Goal: Information Seeking & Learning: Learn about a topic

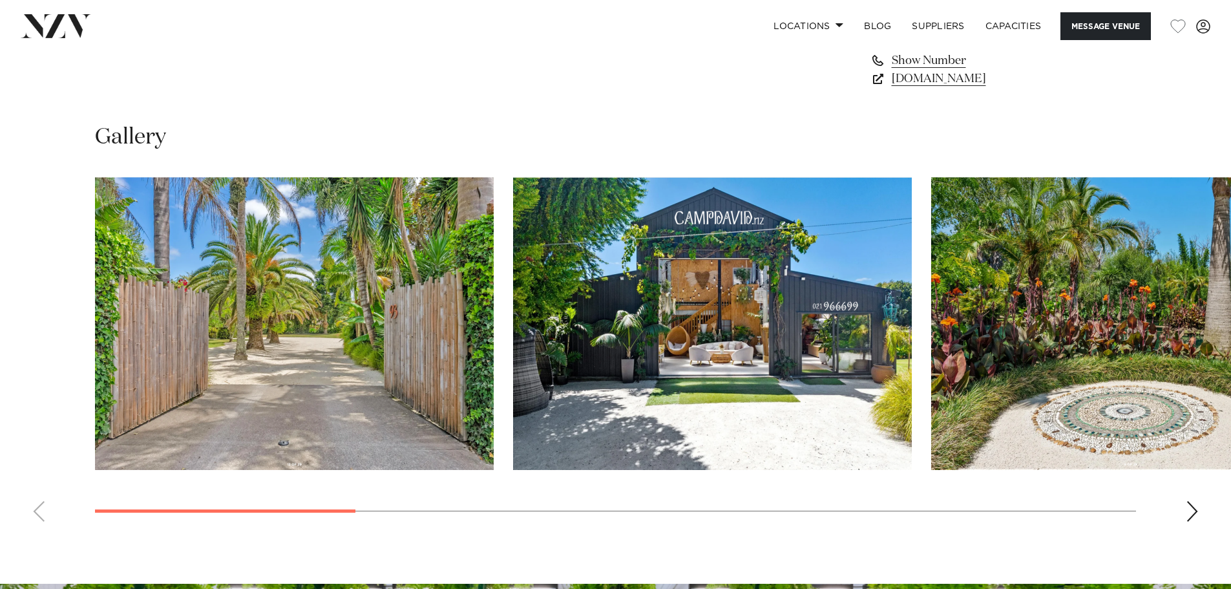
scroll to position [1163, 0]
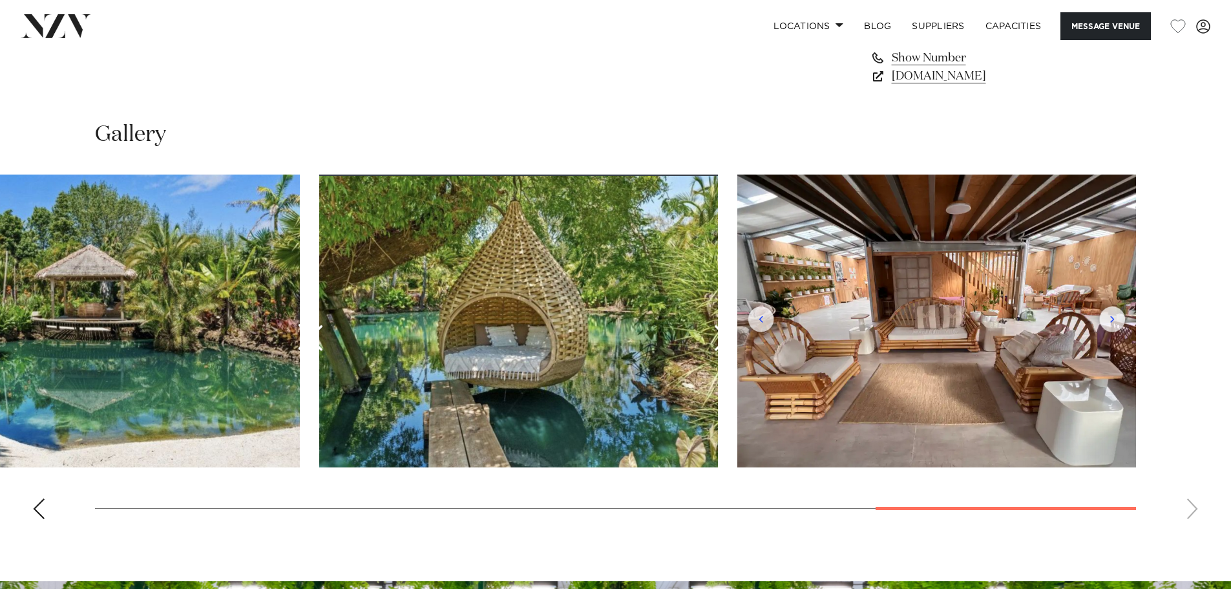
click at [1153, 521] on swiper-container at bounding box center [615, 351] width 1231 height 355
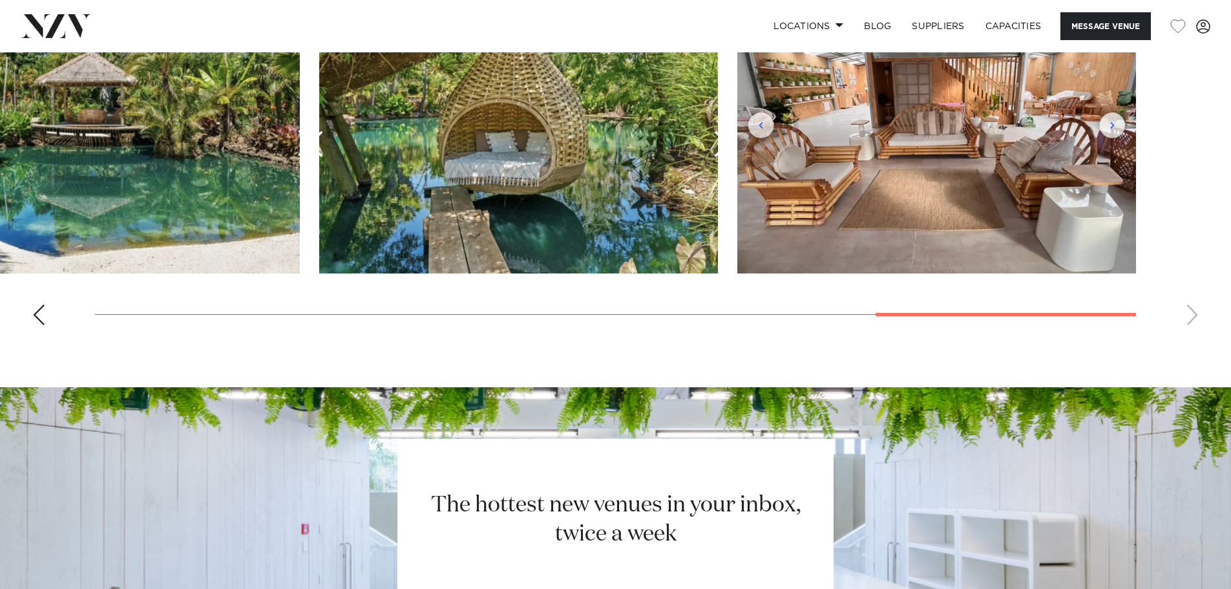
scroll to position [1292, 0]
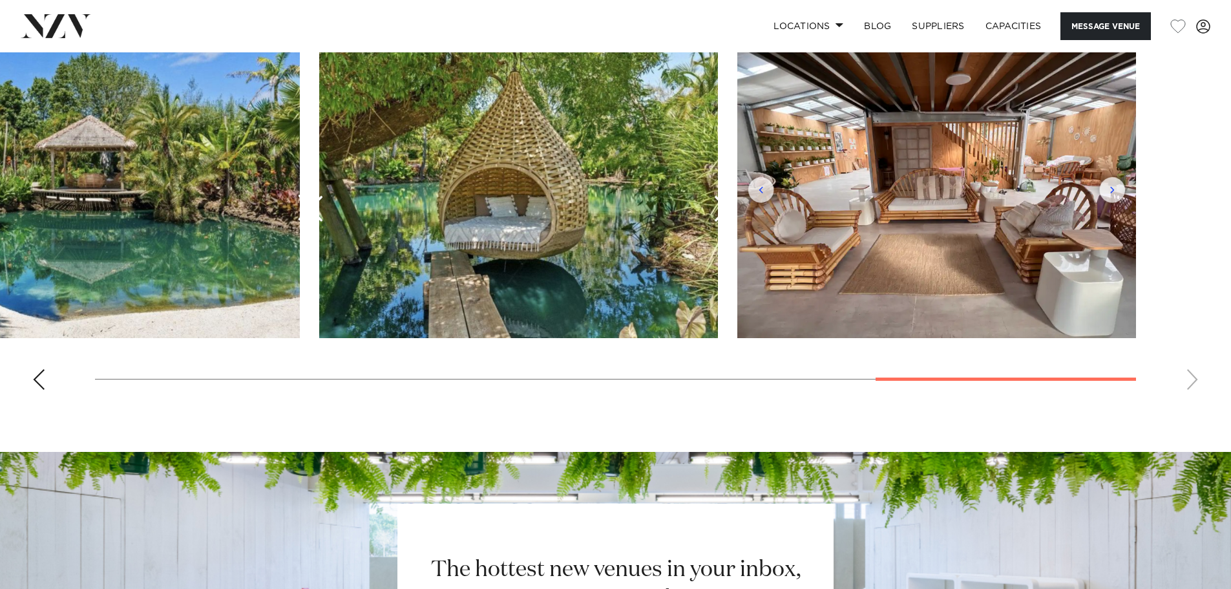
click at [1049, 379] on div at bounding box center [1005, 378] width 260 height 3
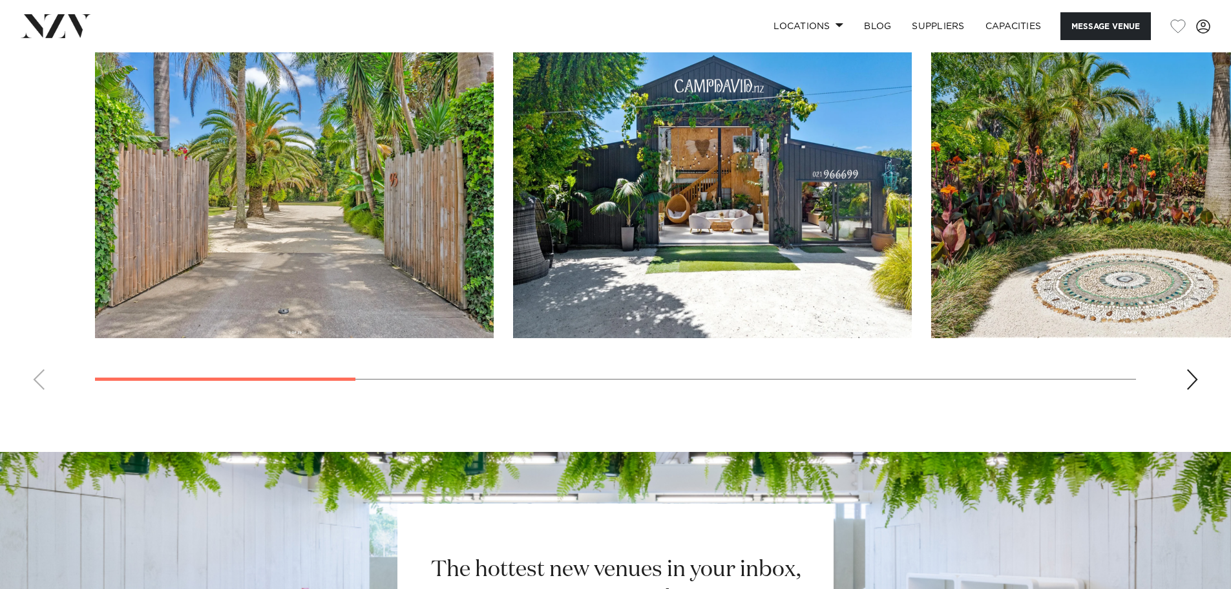
click at [214, 339] on swiper-container at bounding box center [615, 222] width 1231 height 355
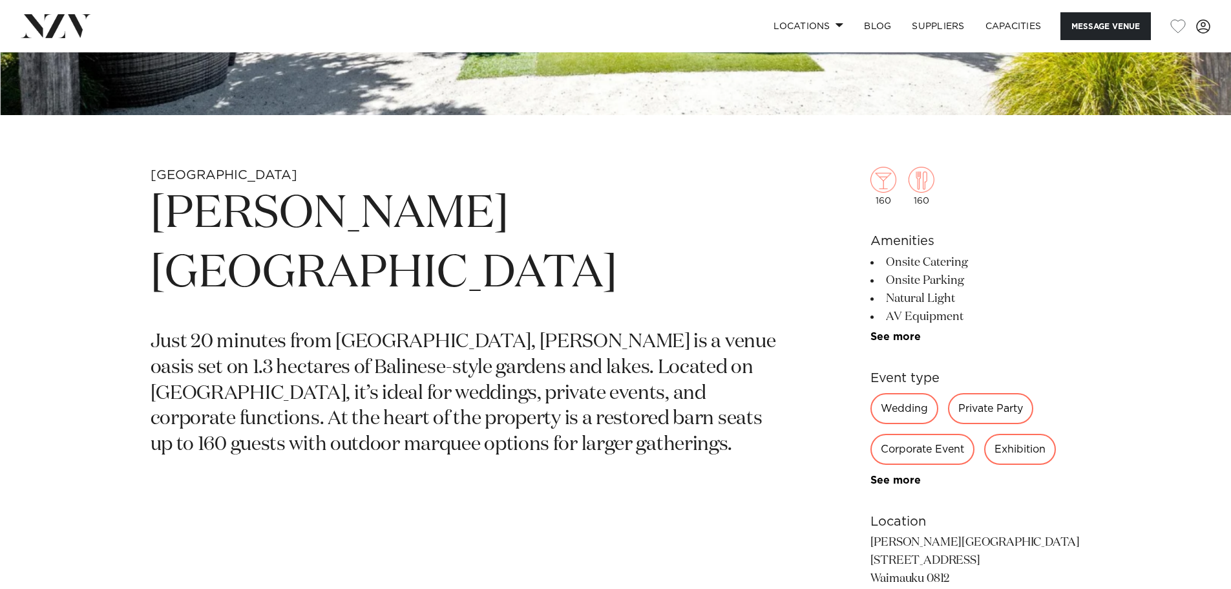
scroll to position [517, 0]
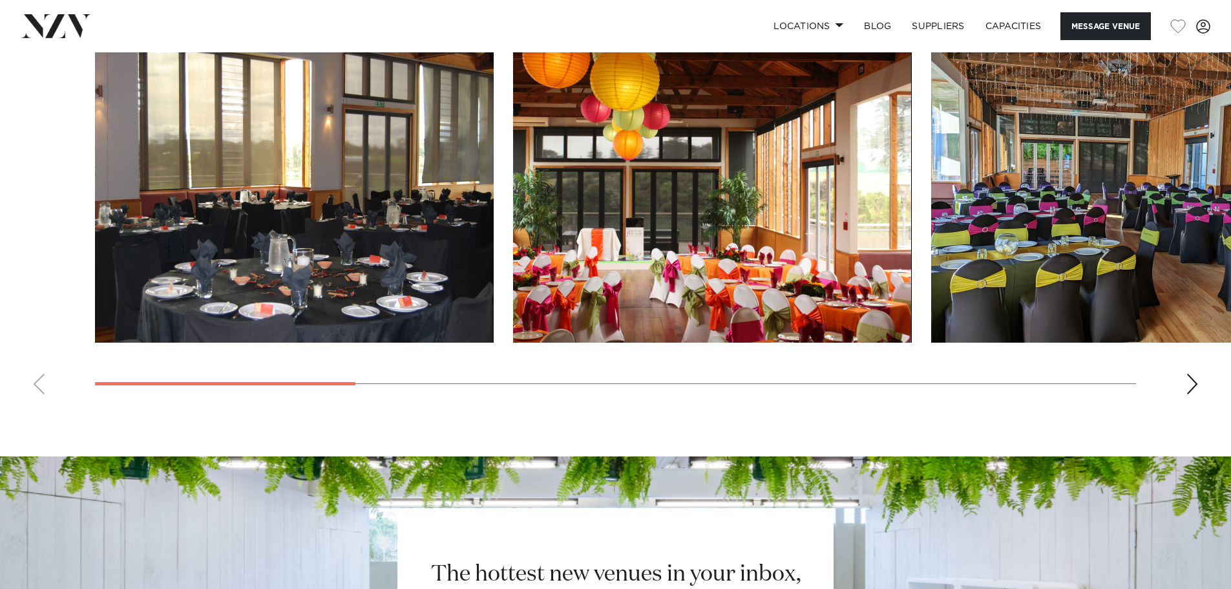
scroll to position [1292, 0]
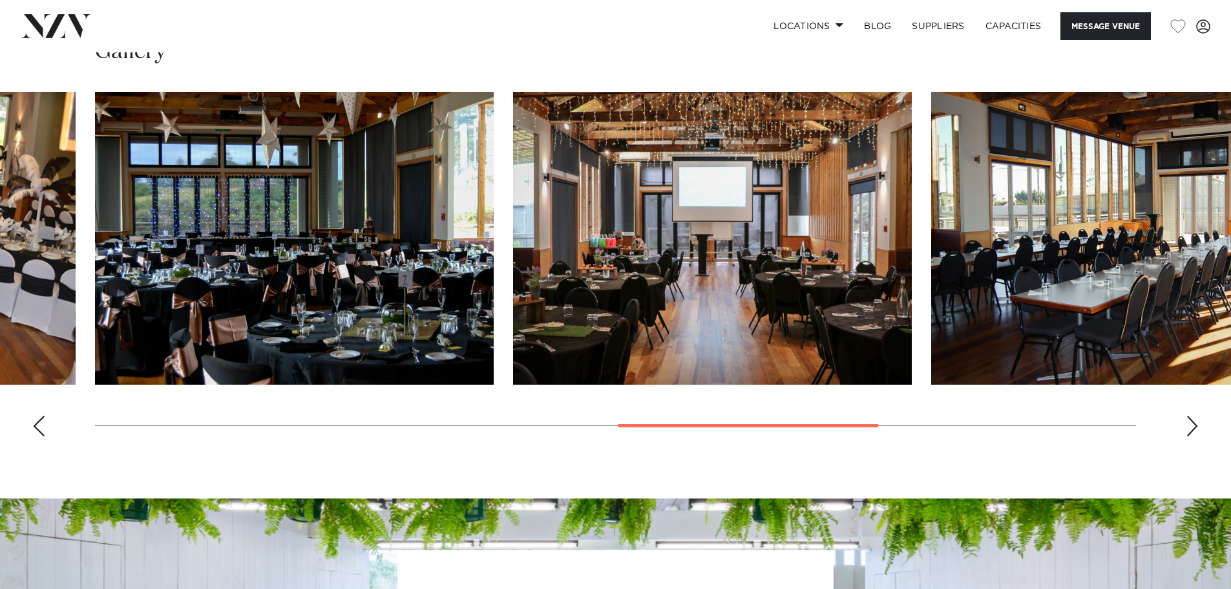
scroll to position [969, 0]
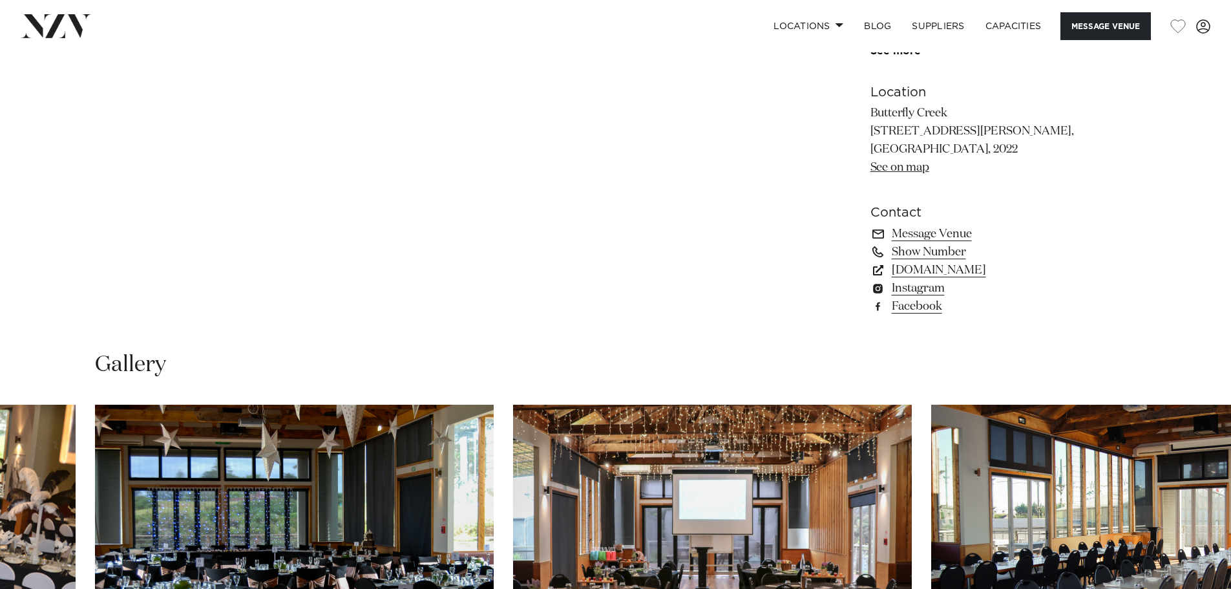
click at [871, 171] on link "See on map" at bounding box center [899, 168] width 59 height 12
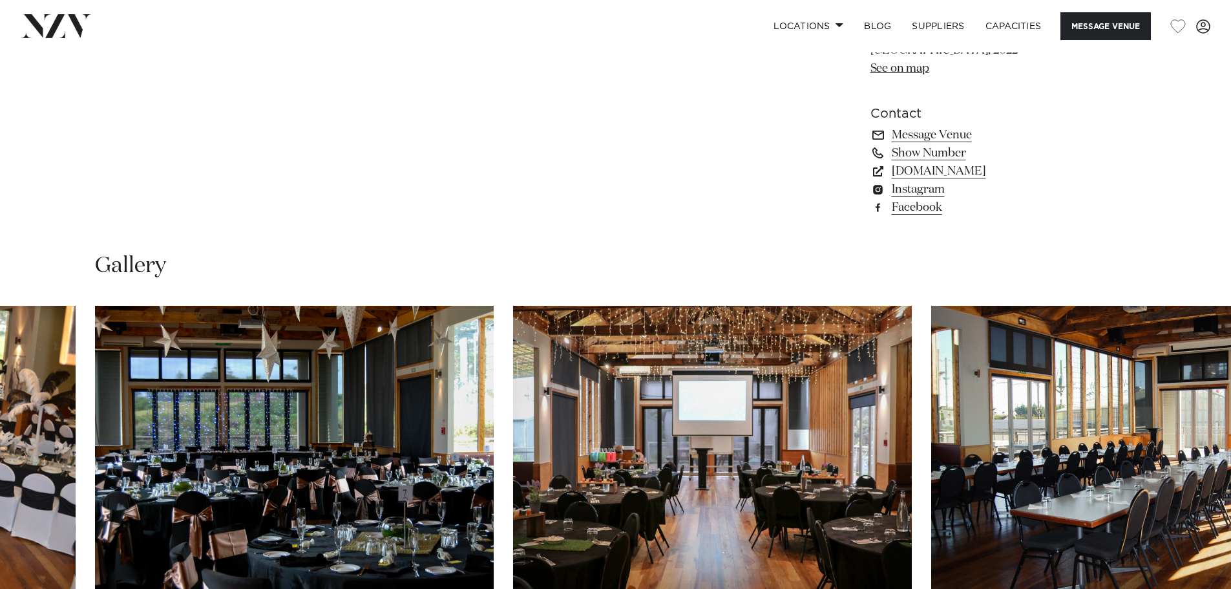
scroll to position [1227, 0]
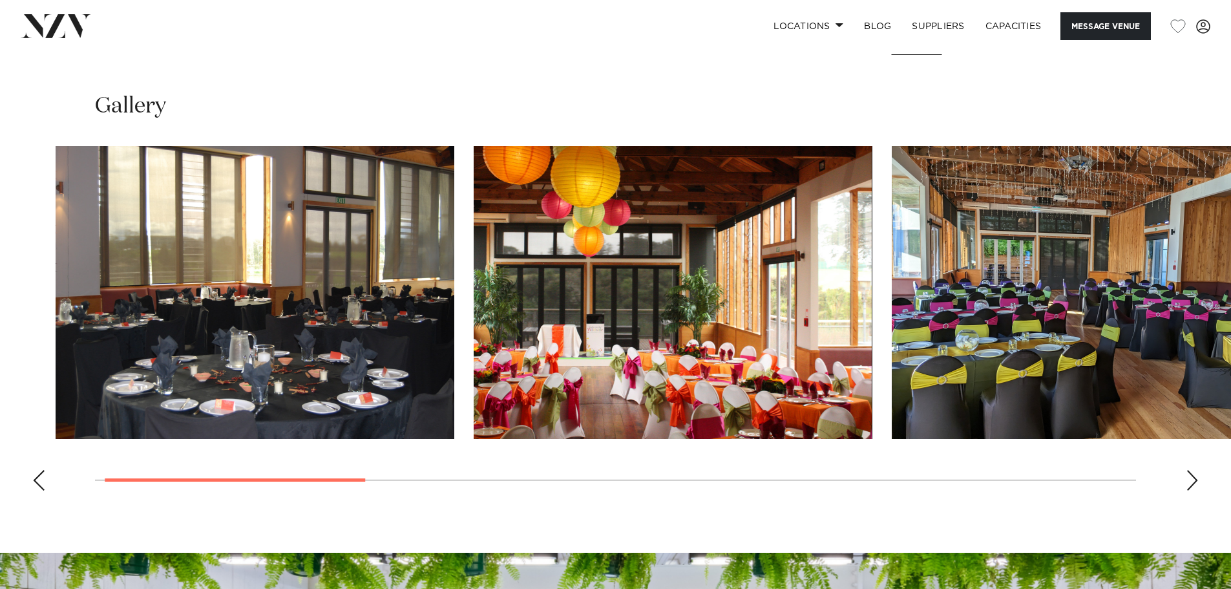
click at [334, 476] on swiper-container at bounding box center [615, 323] width 1231 height 355
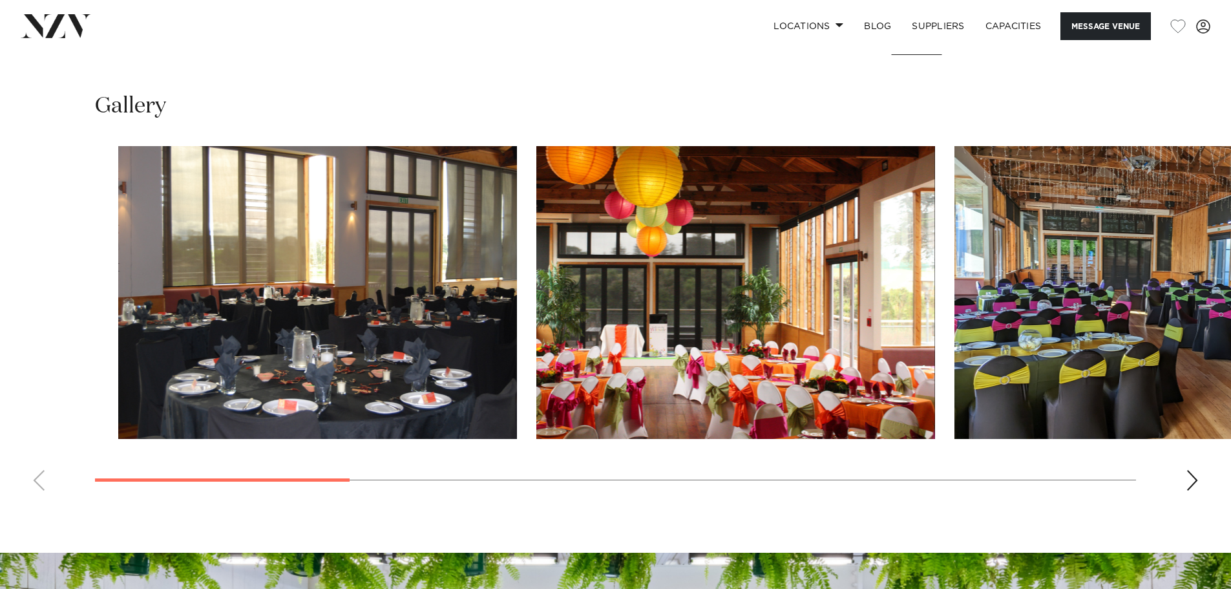
click at [372, 471] on swiper-container at bounding box center [615, 323] width 1231 height 355
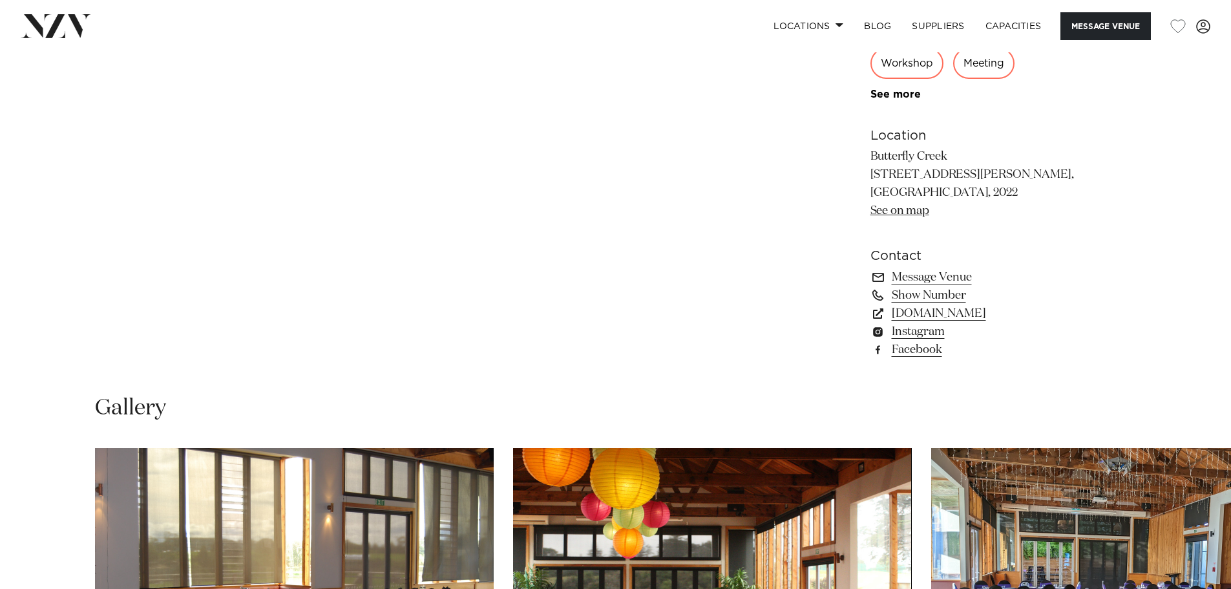
scroll to position [904, 0]
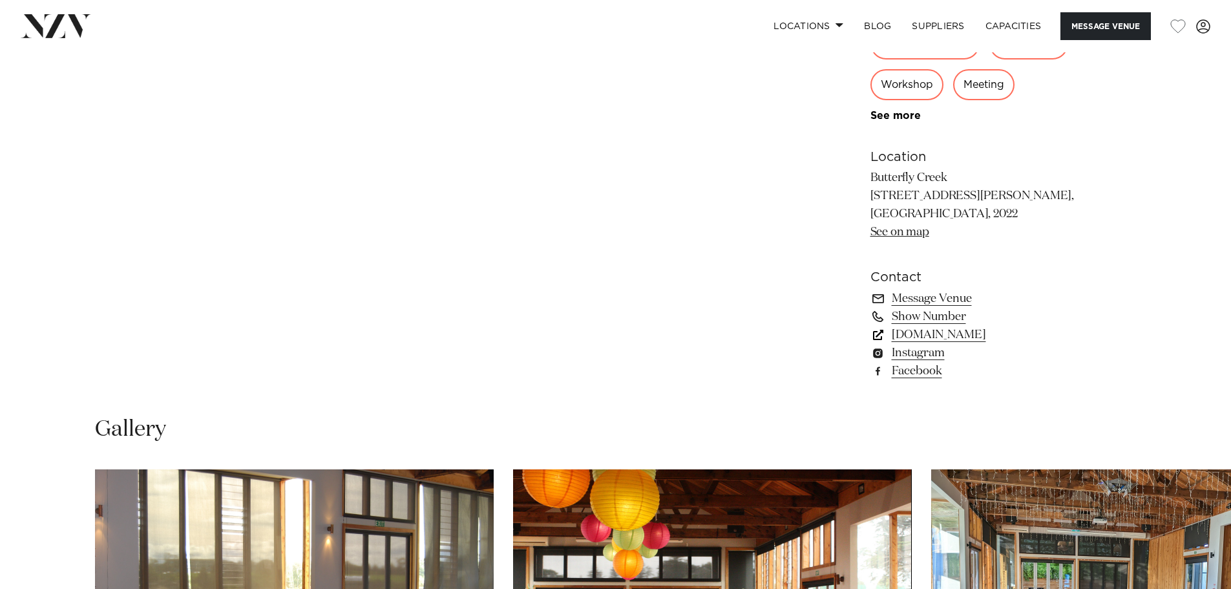
click at [1010, 340] on link "www.butterflycreek.co.nz" at bounding box center [975, 335] width 211 height 18
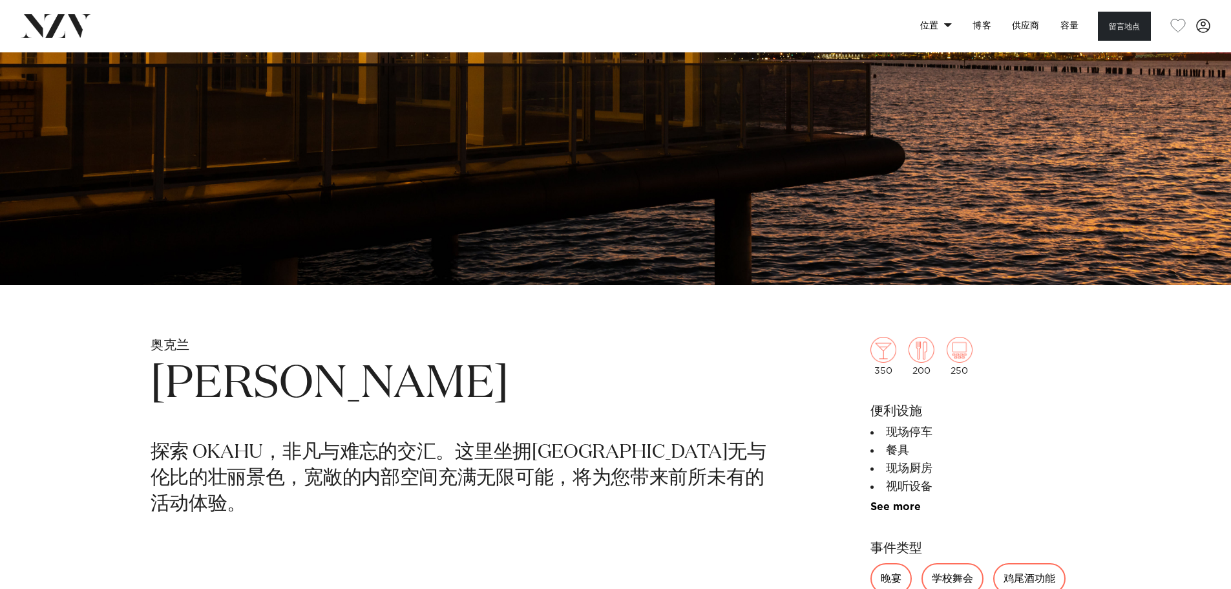
scroll to position [388, 0]
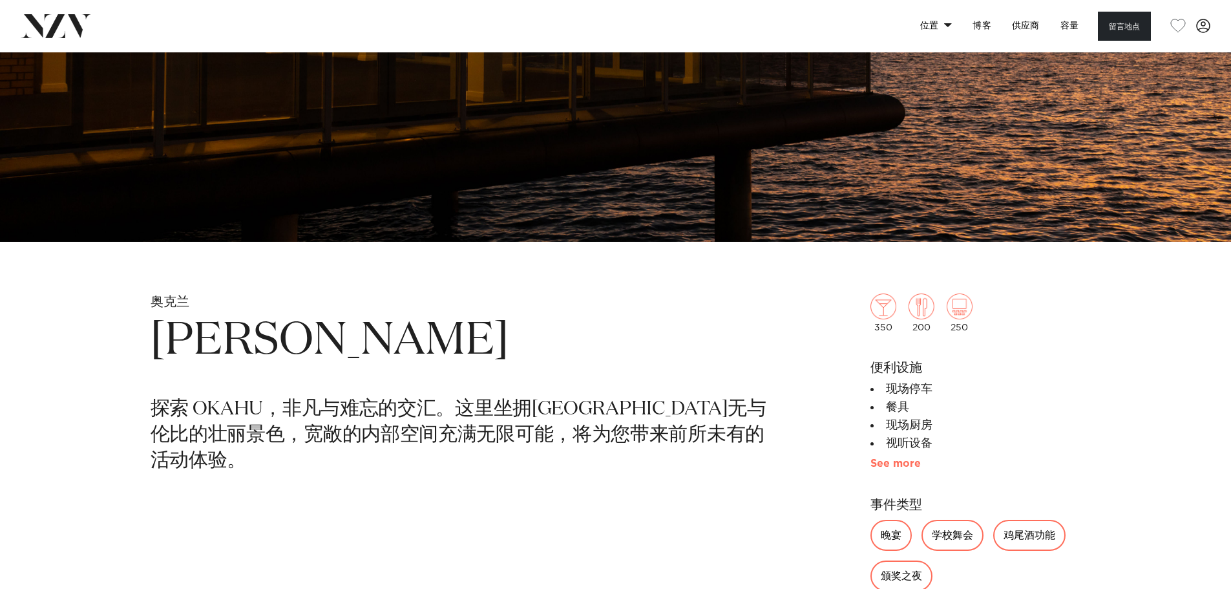
click at [881, 463] on link "查看更多" at bounding box center [916, 463] width 92 height 10
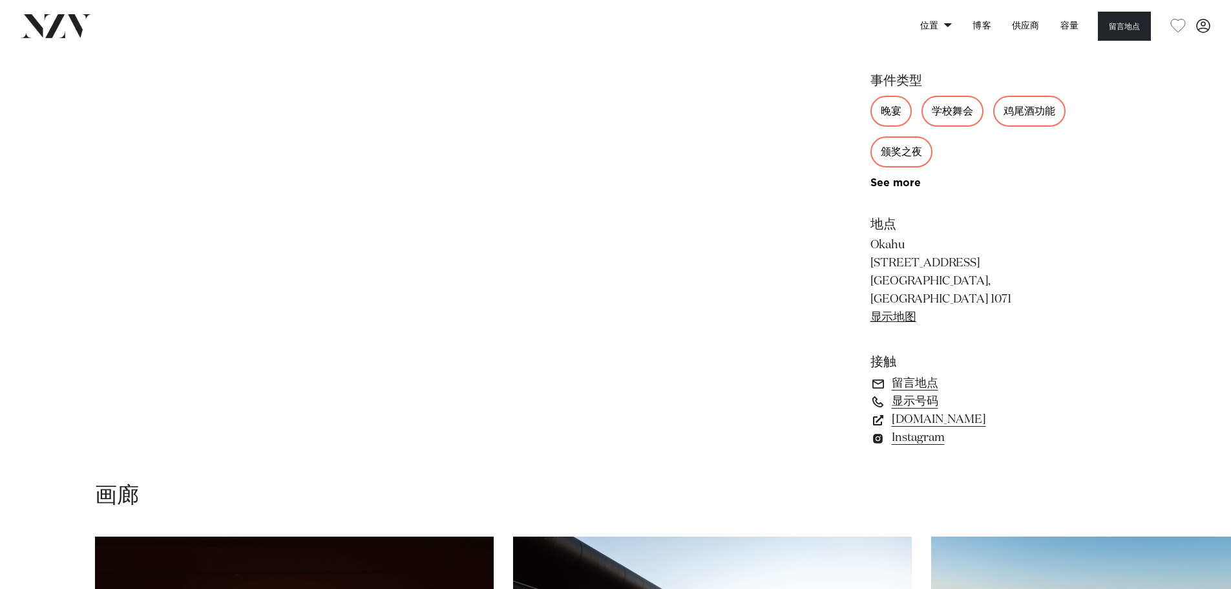
scroll to position [1034, 0]
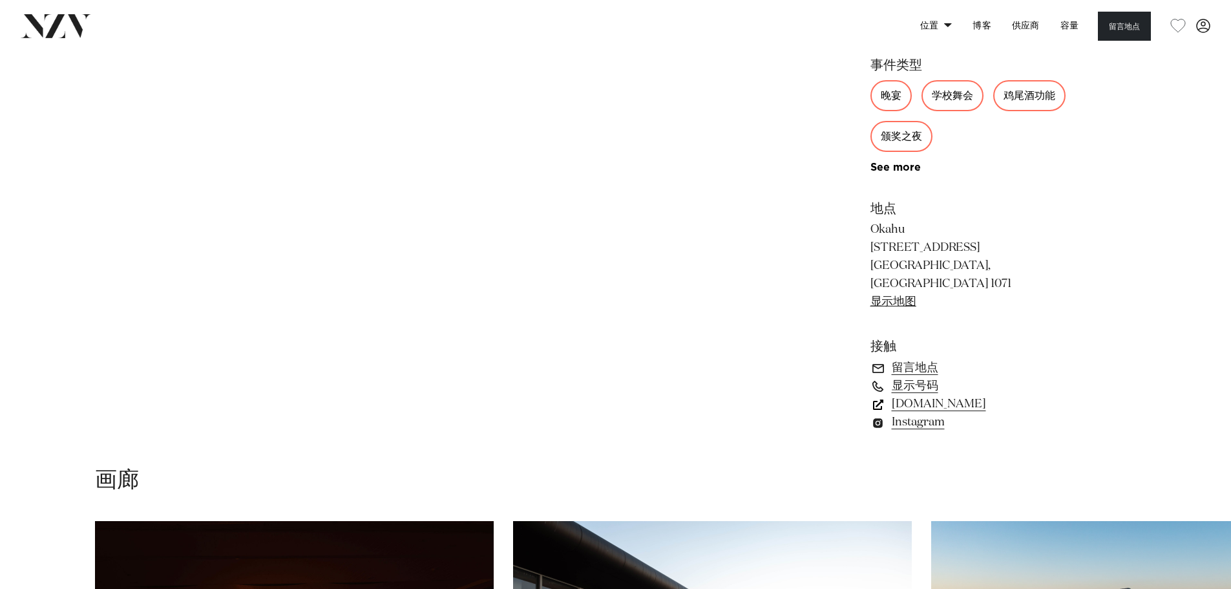
click at [965, 398] on font "[DOMAIN_NAME]" at bounding box center [938, 404] width 94 height 12
